Goal: Find specific page/section: Find specific page/section

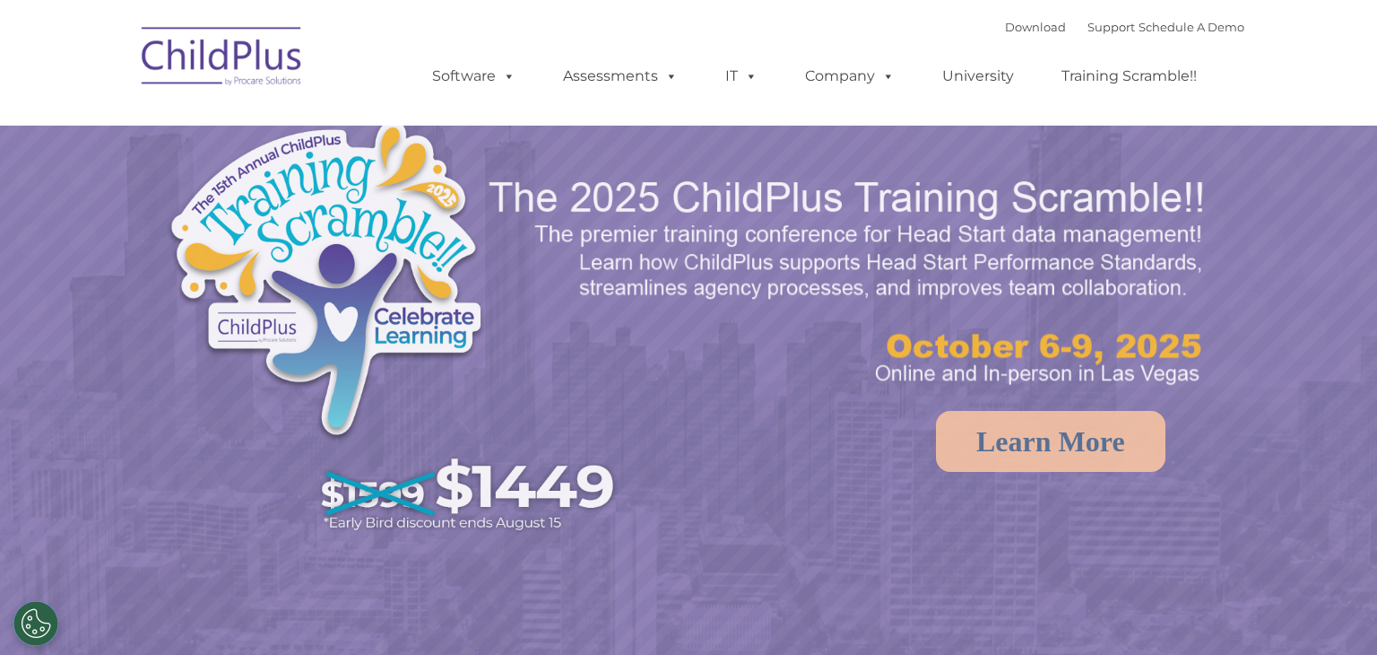
select select "MEDIUM"
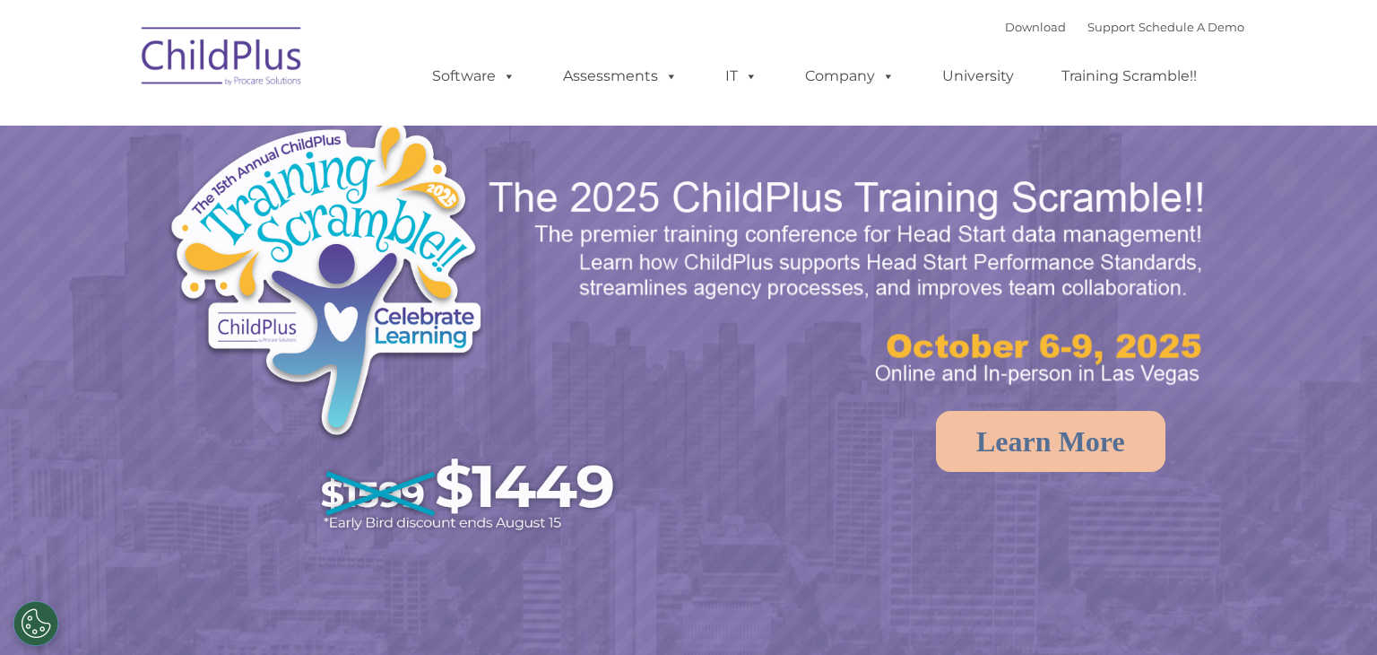
select select "MEDIUM"
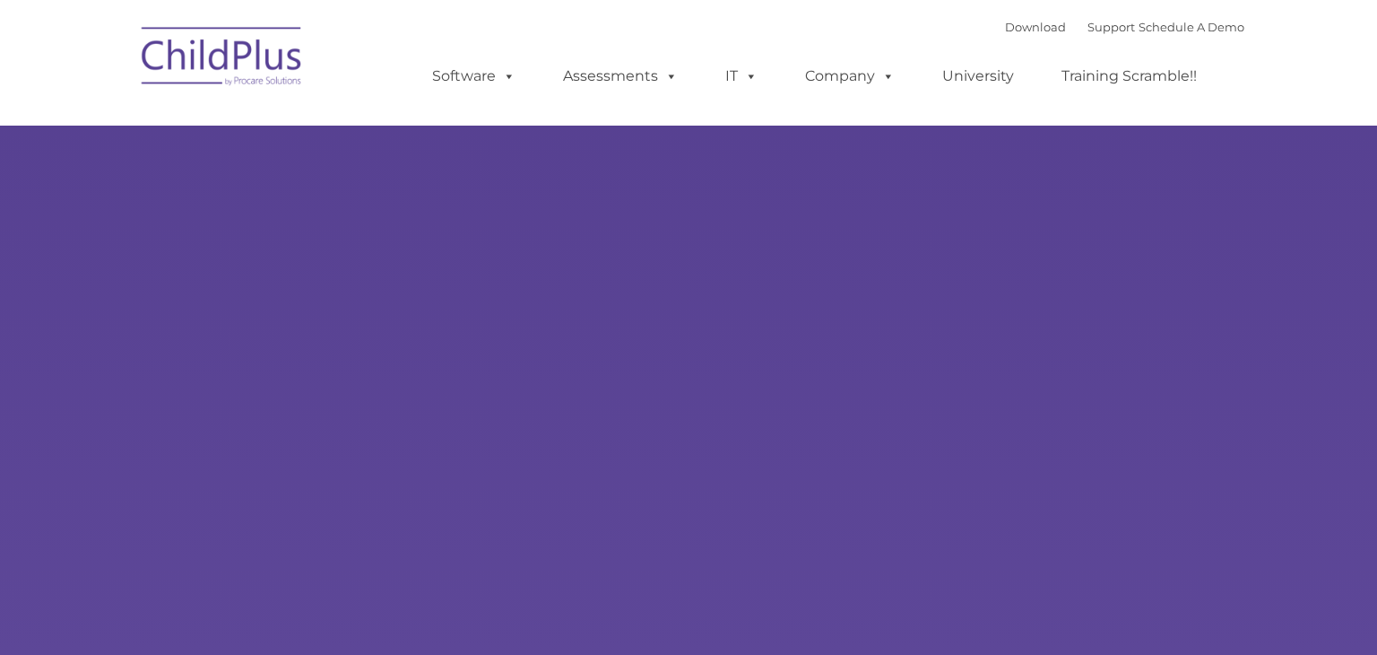
type input ""
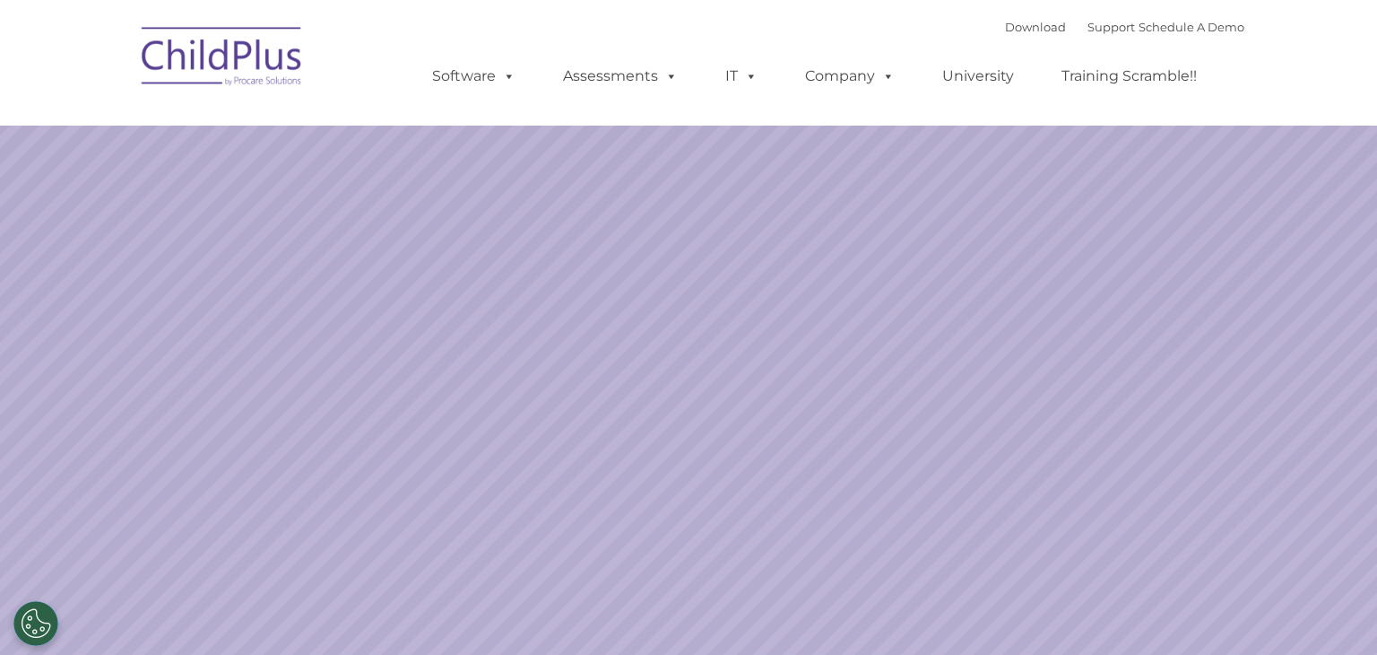
select select "MEDIUM"
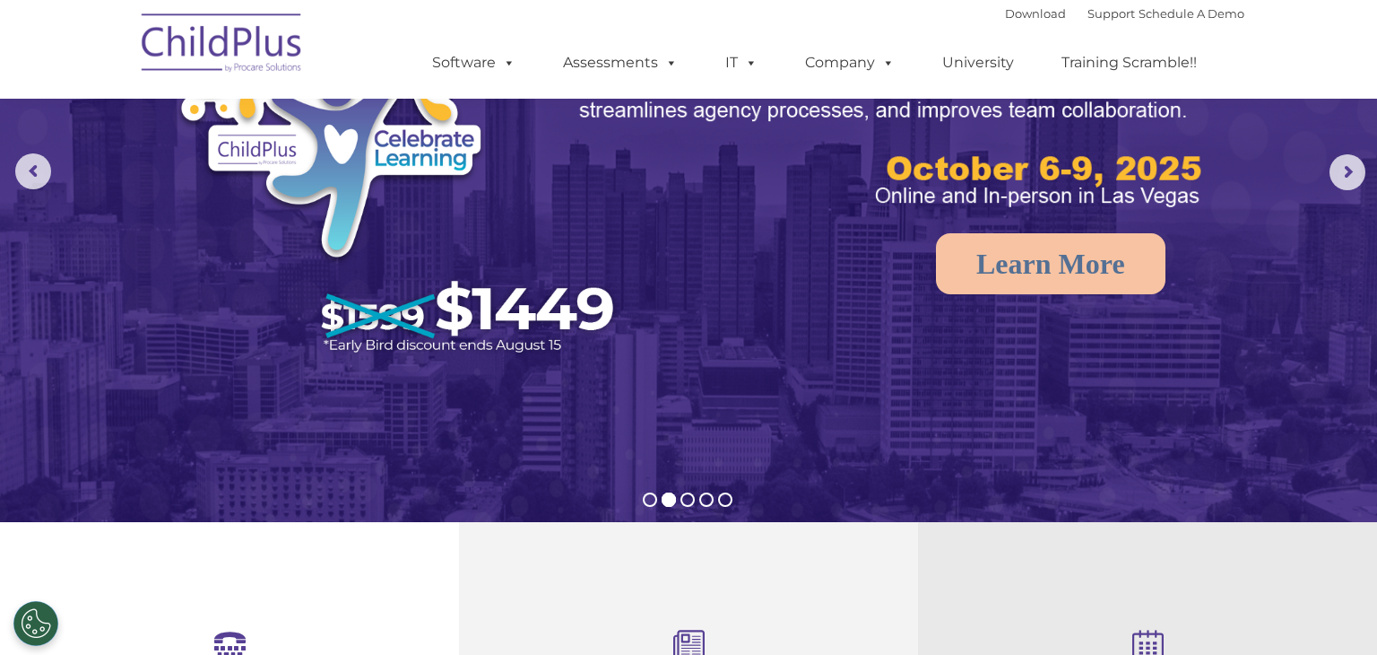
scroll to position [166, 0]
